Goal: Transaction & Acquisition: Purchase product/service

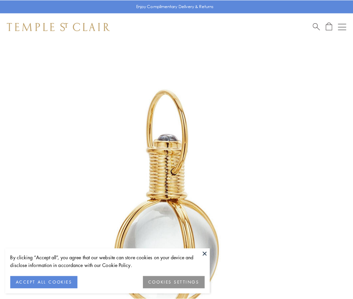
scroll to position [176, 0]
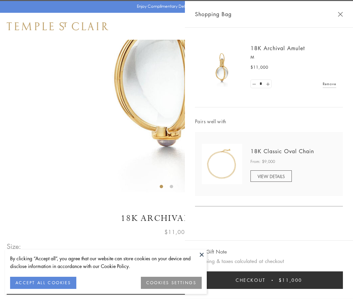
click at [269, 280] on button "Checkout $11,000" at bounding box center [269, 280] width 148 height 18
